Goal: Information Seeking & Learning: Learn about a topic

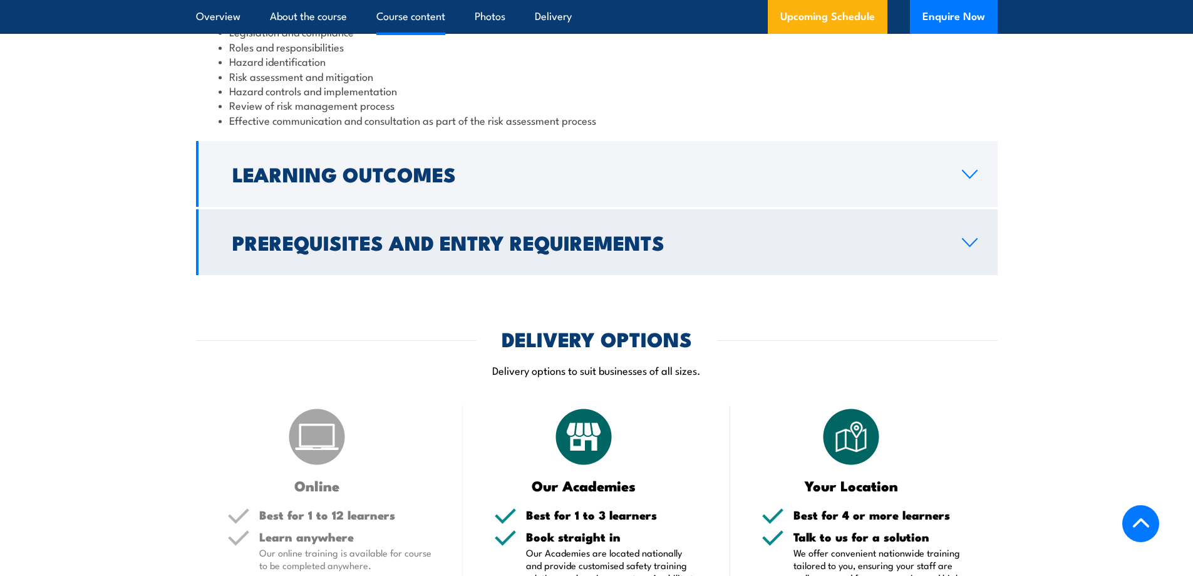
scroll to position [1315, 0]
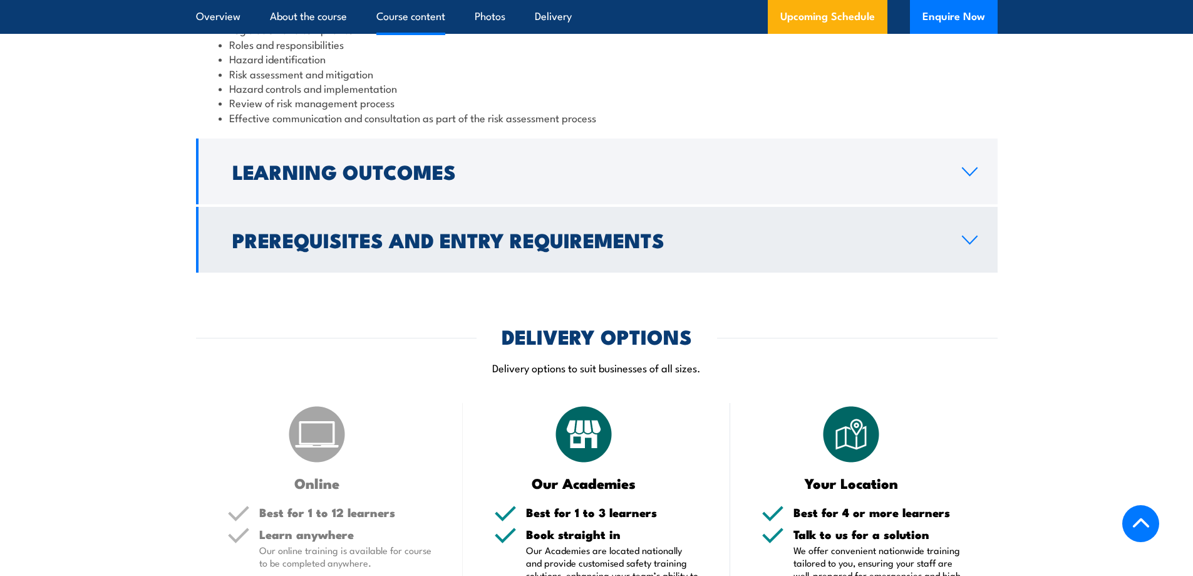
click at [758, 266] on link "Prerequisites and Entry Requirements" at bounding box center [597, 240] width 802 height 66
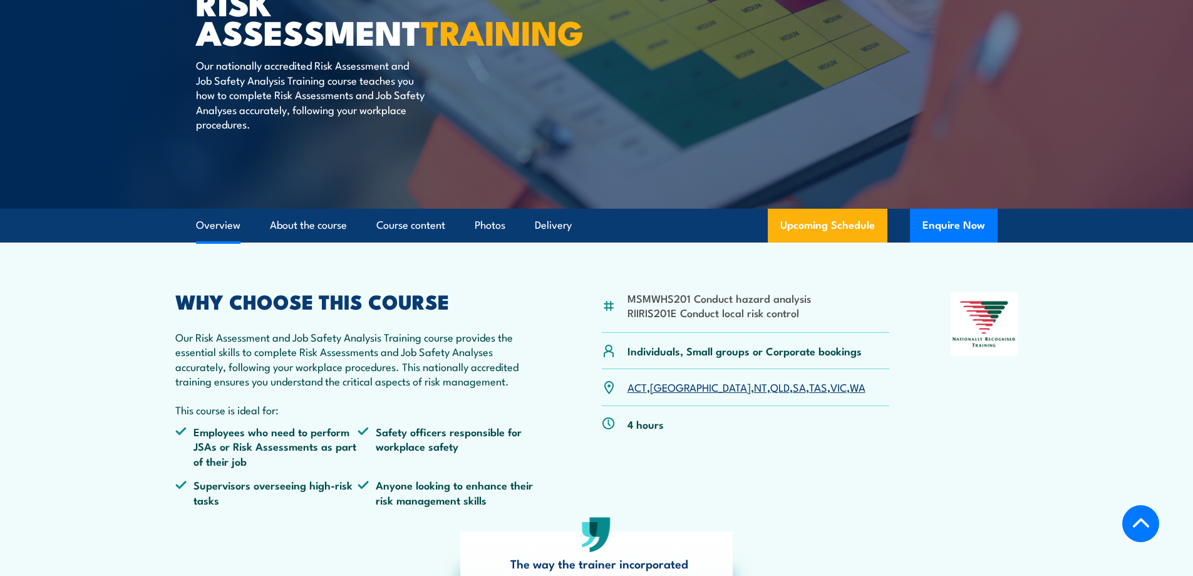
scroll to position [0, 0]
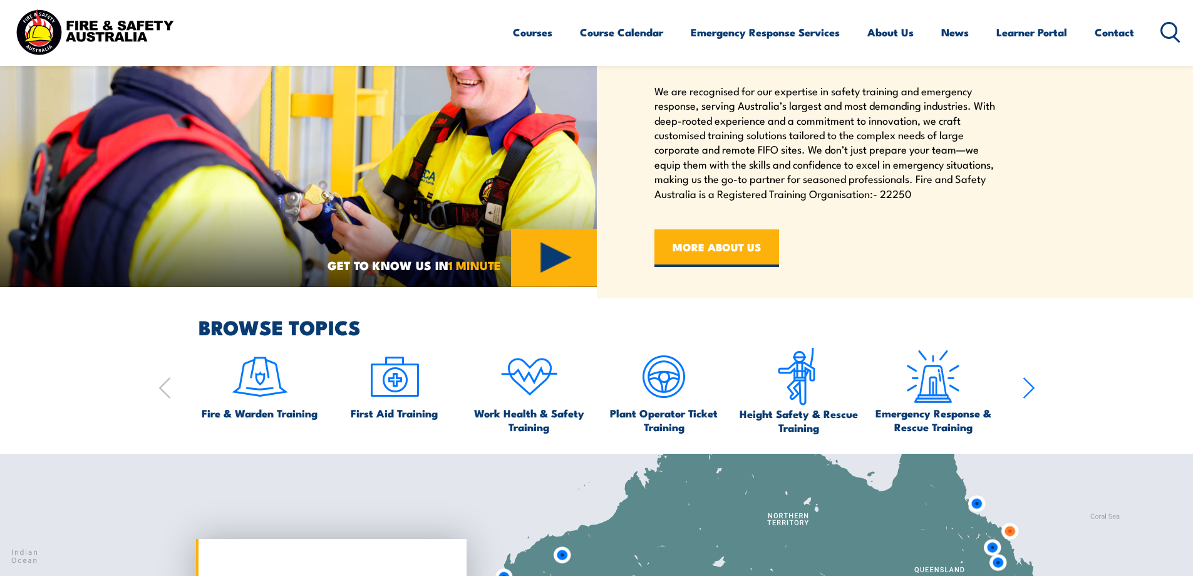
scroll to position [626, 0]
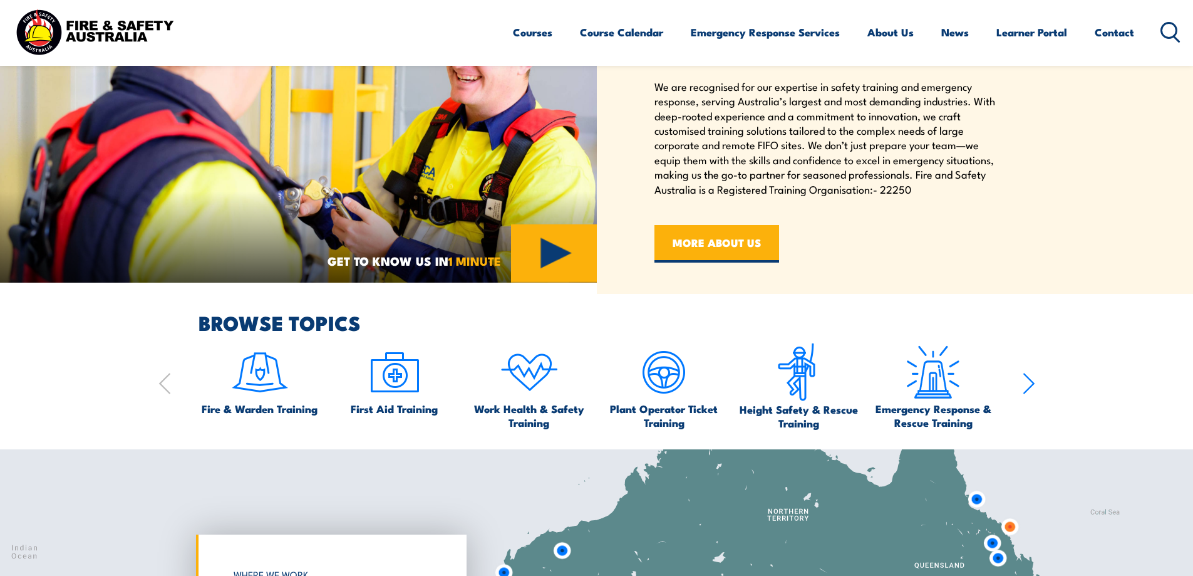
click at [1030, 386] on icon "button" at bounding box center [1028, 383] width 10 height 20
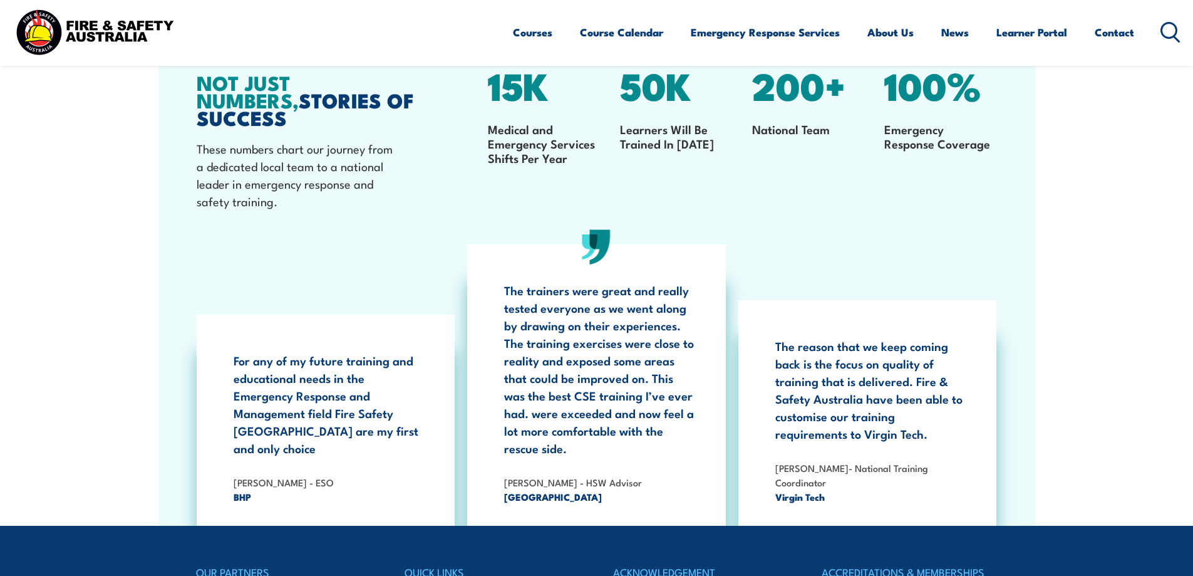
scroll to position [2004, 0]
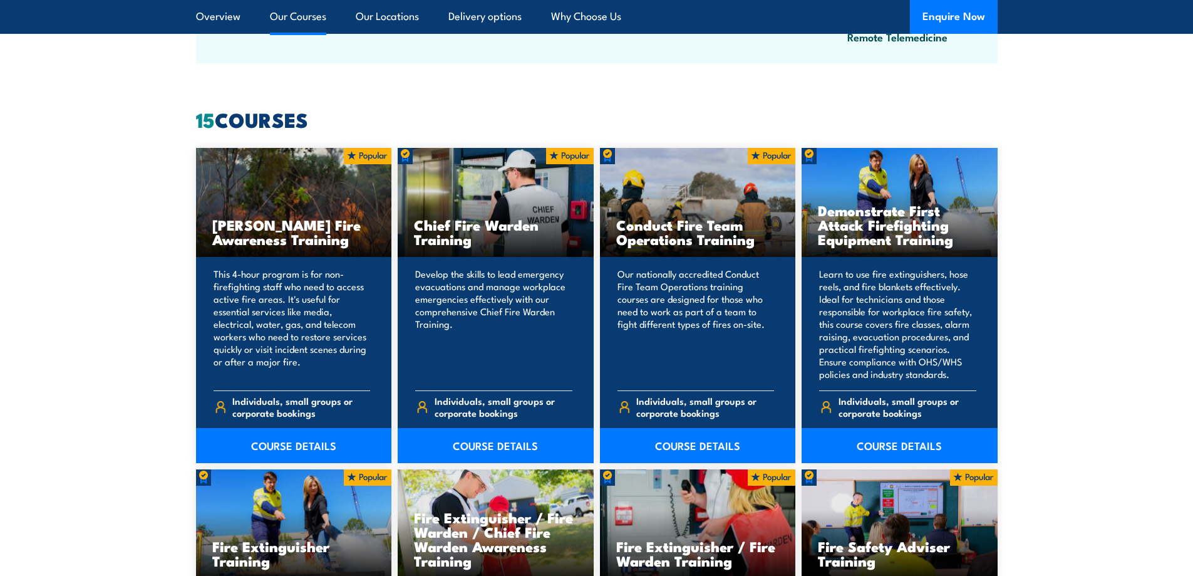
scroll to position [877, 0]
